Goal: Information Seeking & Learning: Learn about a topic

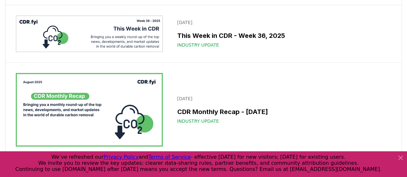
scroll to position [161, 0]
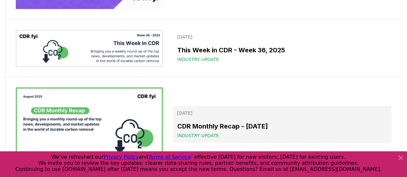
click at [252, 126] on h3 "CDR Monthly Recap - [DATE]" at bounding box center [282, 127] width 211 height 10
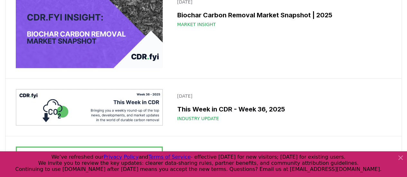
scroll to position [97, 0]
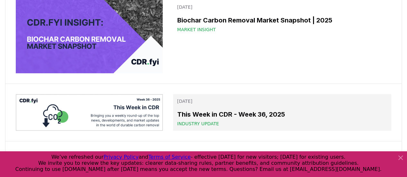
click at [245, 113] on h3 "This Week in CDR - Week 36, 2025" at bounding box center [282, 115] width 211 height 10
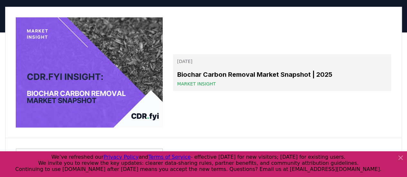
scroll to position [0, 0]
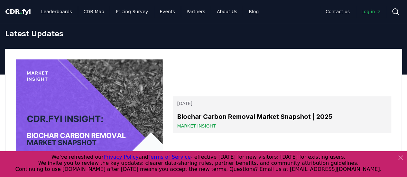
click at [242, 116] on h3 "Biochar Carbon Removal Market Snapshot | 2025" at bounding box center [282, 117] width 211 height 10
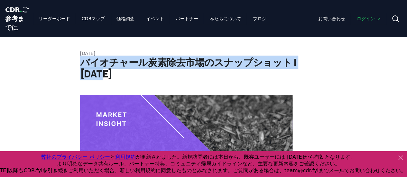
drag, startPoint x: 81, startPoint y: 70, endPoint x: 318, endPoint y: 74, distance: 236.1
click at [318, 74] on h1 "バイオチャール炭素除去市場のスナップショット | [DATE]" at bounding box center [203, 68] width 247 height 23
copy font "バイオチャール炭素除去市場のスナップショット | [DATE]"
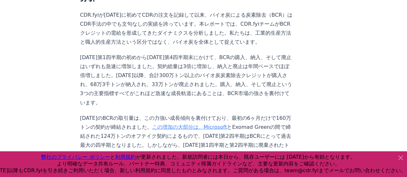
scroll to position [515, 0]
